Goal: Task Accomplishment & Management: Use online tool/utility

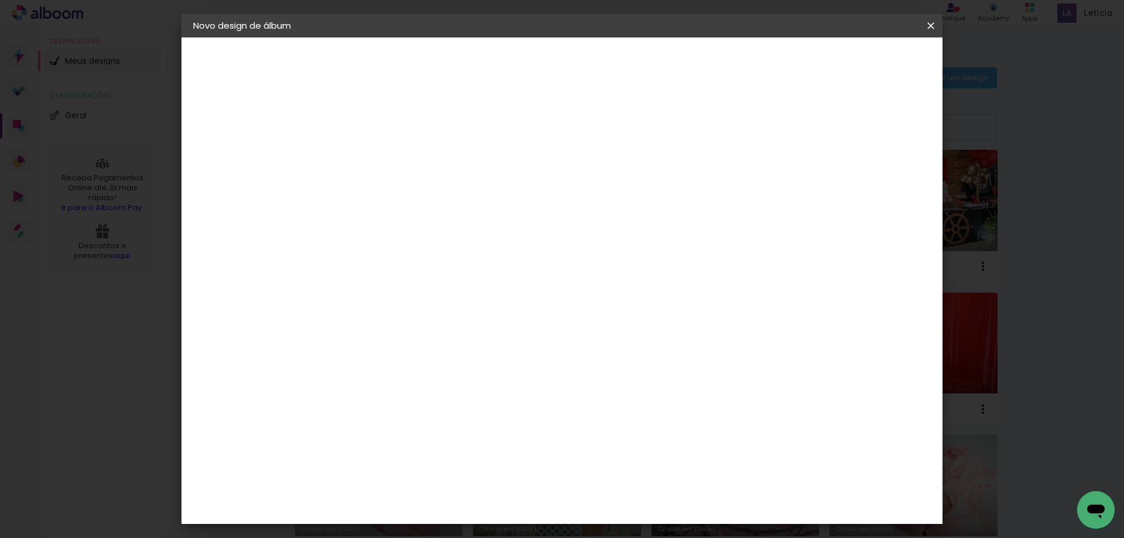
click at [0, 0] on slot "Avançar" at bounding box center [0, 0] width 0 height 0
click at [400, 222] on input at bounding box center [414, 222] width 118 height 15
type input "PHOTUS"
type paper-input "PHOTUS"
click at [402, 263] on div "Photus" at bounding box center [393, 264] width 32 height 9
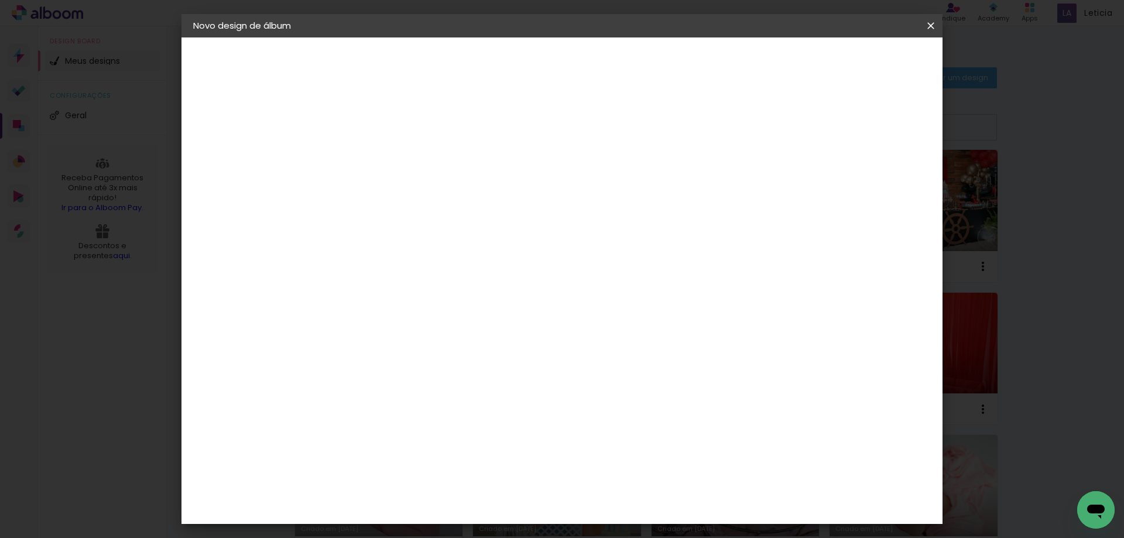
click at [0, 0] on slot "Avançar" at bounding box center [0, 0] width 0 height 0
click at [464, 245] on span "20 × 25" at bounding box center [436, 257] width 54 height 24
click at [0, 0] on slot "Avançar" at bounding box center [0, 0] width 0 height 0
click at [858, 63] on span "Iniciar design" at bounding box center [831, 62] width 53 height 8
